Goal: Obtain resource: Obtain resource

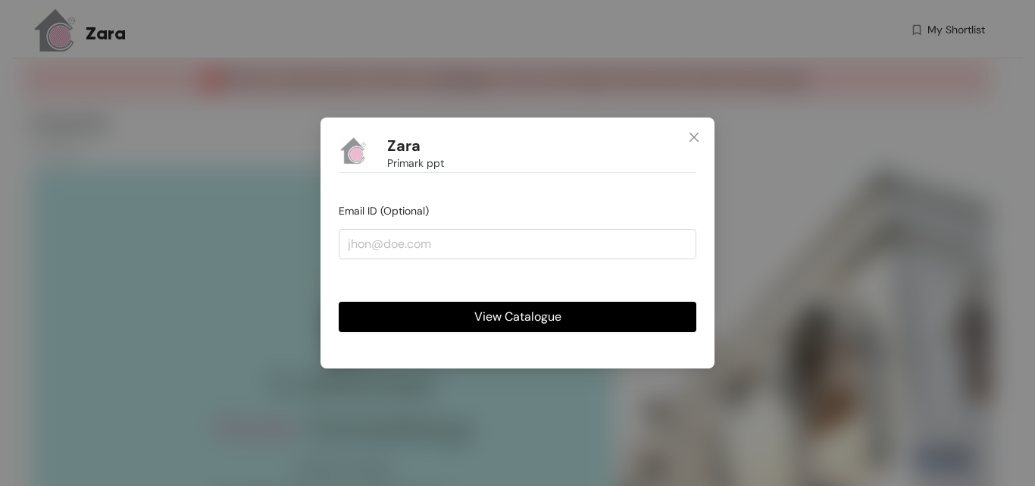
click at [502, 317] on span "View Catalogue" at bounding box center [517, 316] width 87 height 19
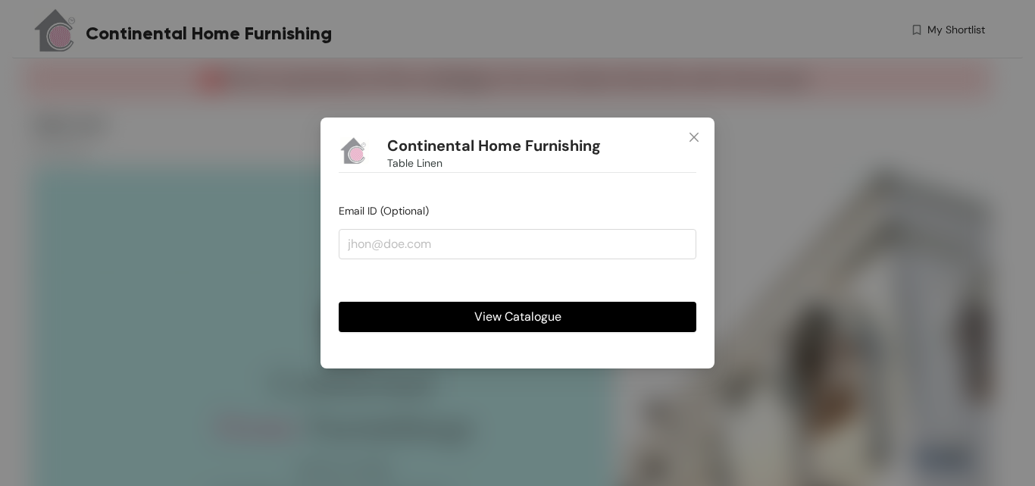
click at [512, 319] on span "View Catalogue" at bounding box center [517, 316] width 87 height 19
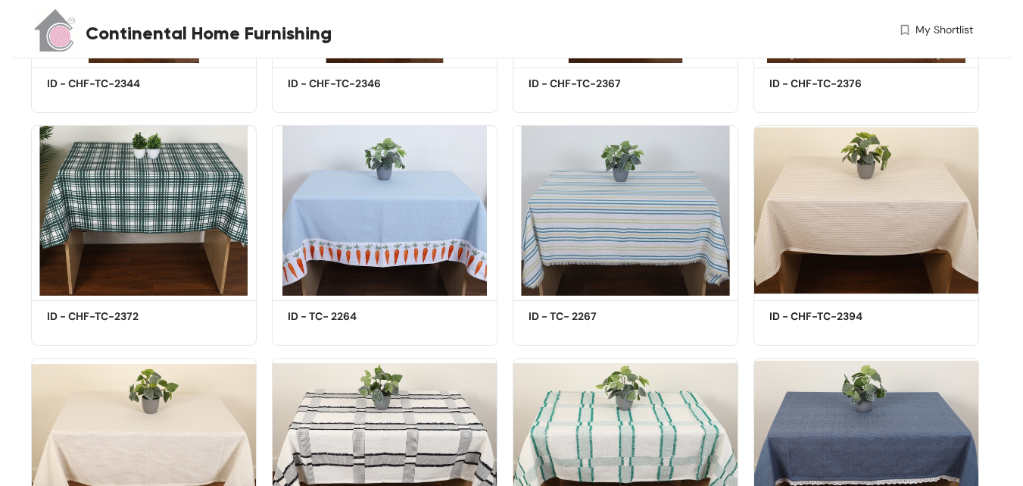
scroll to position [981, 0]
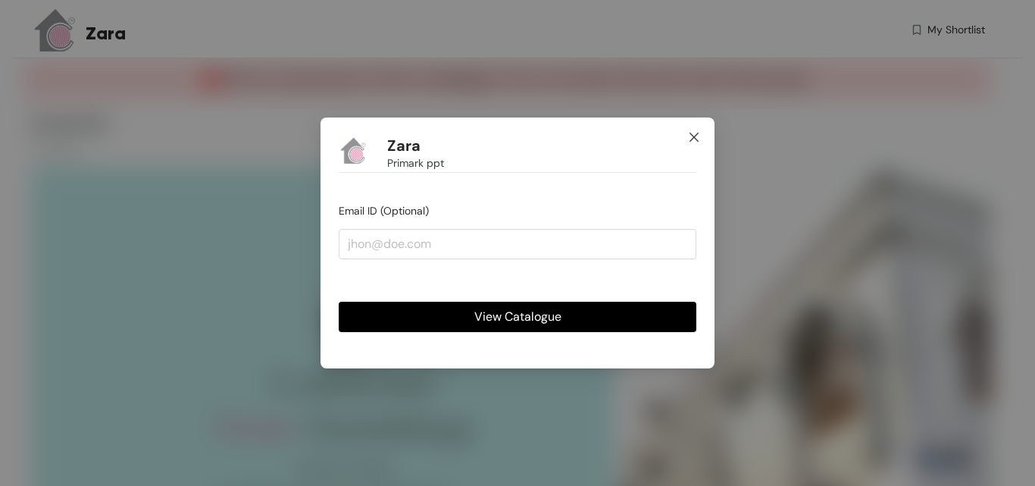
click at [698, 141] on icon "close" at bounding box center [693, 137] width 9 height 9
